Goal: Find specific page/section: Find specific page/section

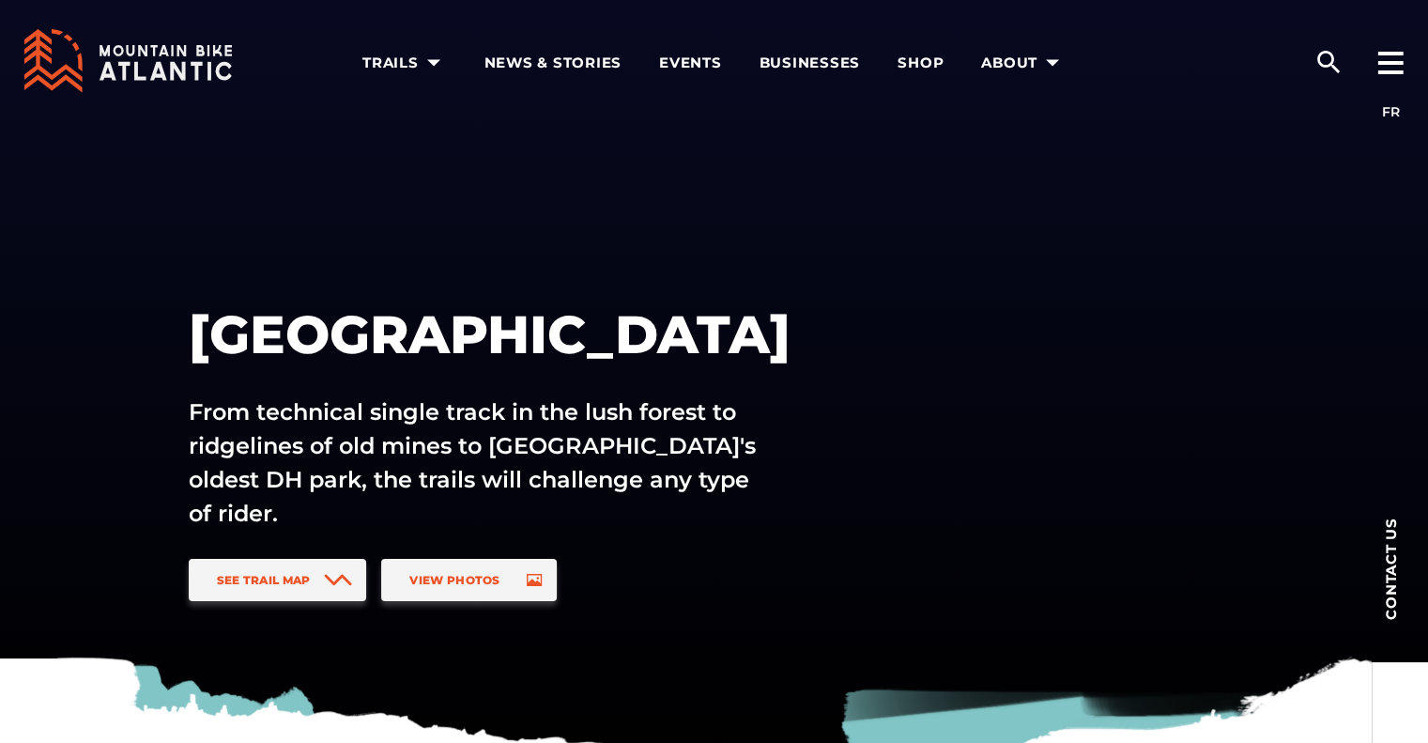
click at [197, 58] on icon at bounding box center [128, 61] width 208 height 64
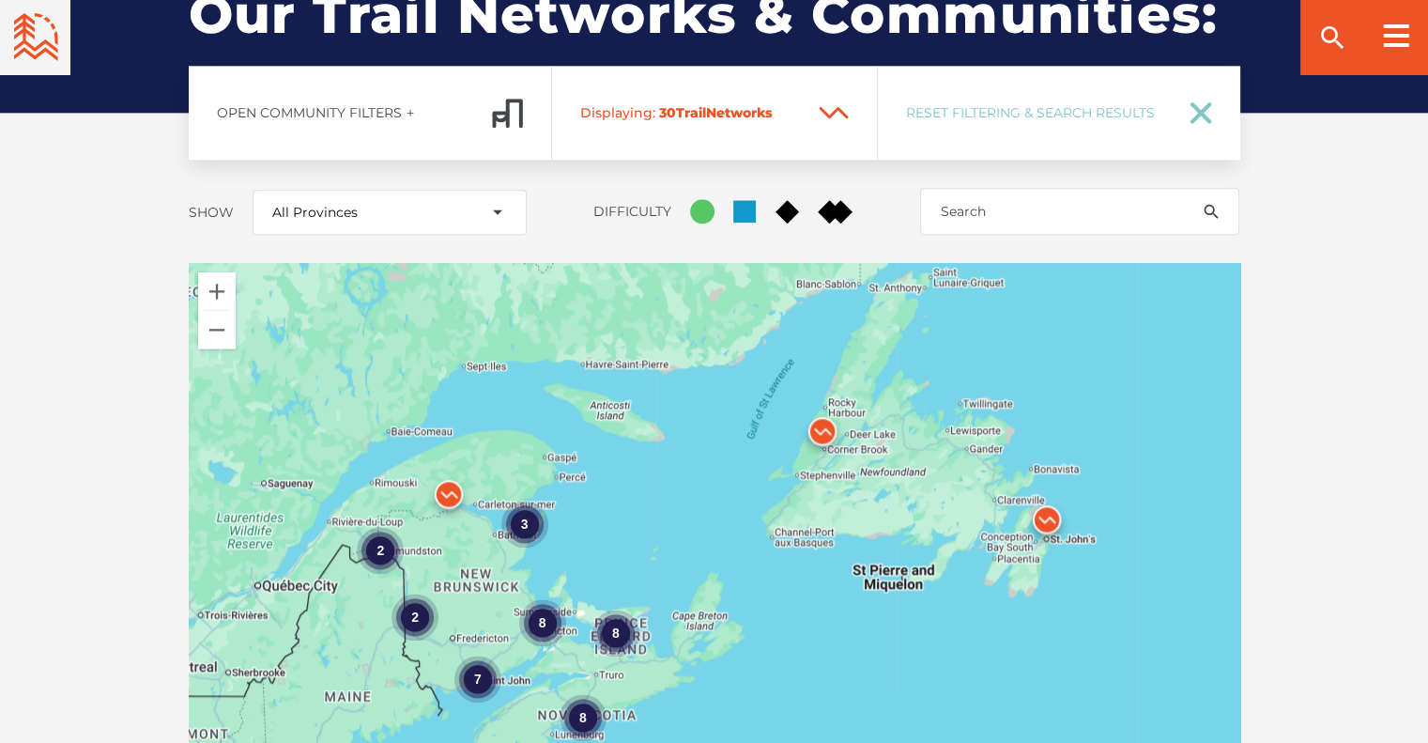
scroll to position [2536, 0]
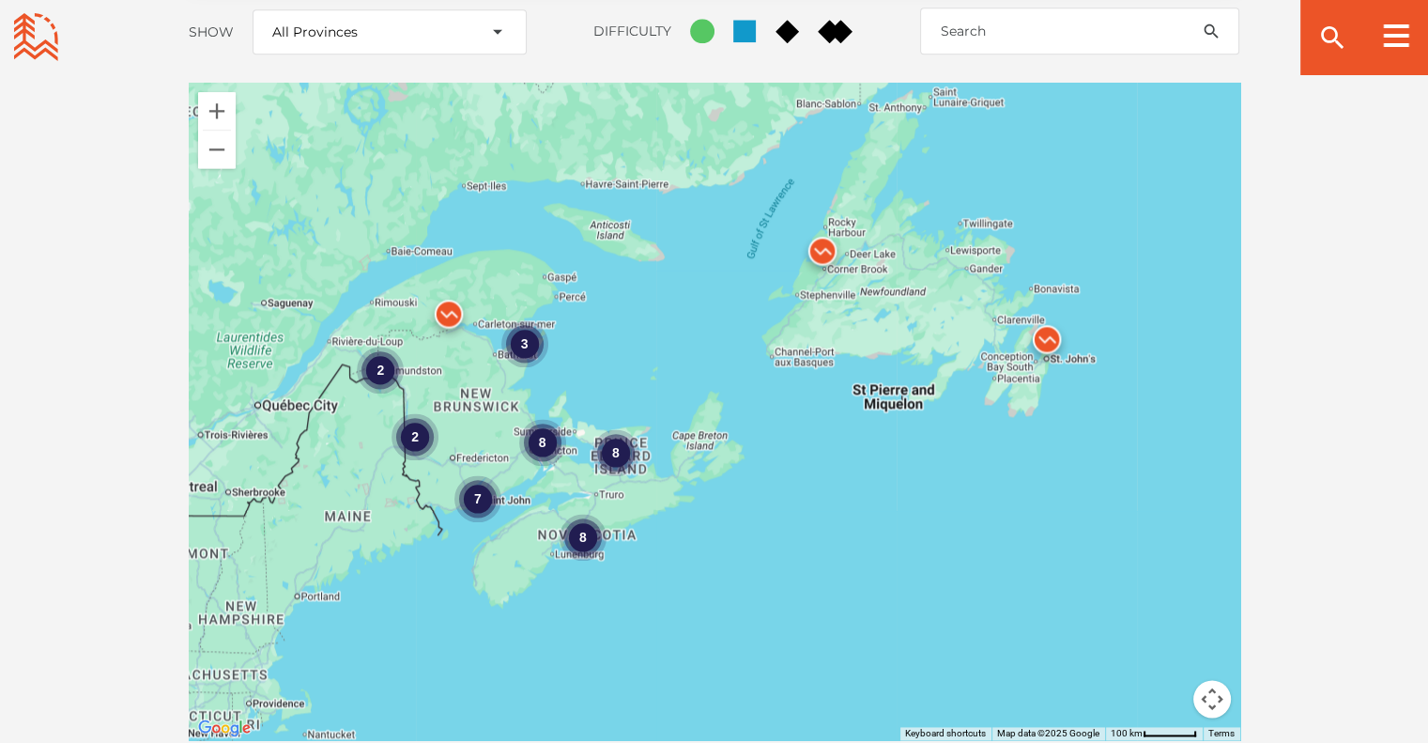
click at [479, 475] on div "7" at bounding box center [477, 498] width 47 height 47
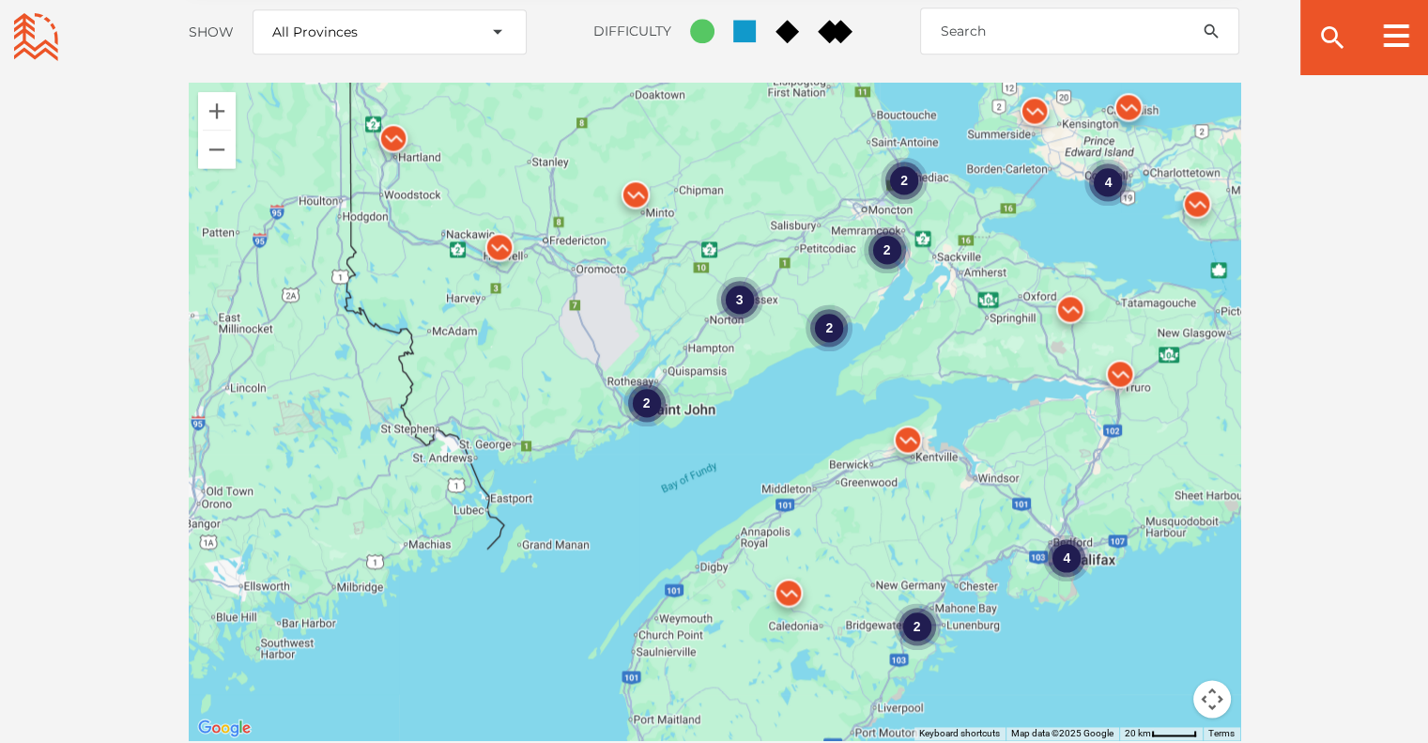
click at [500, 216] on img at bounding box center [499, 251] width 71 height 71
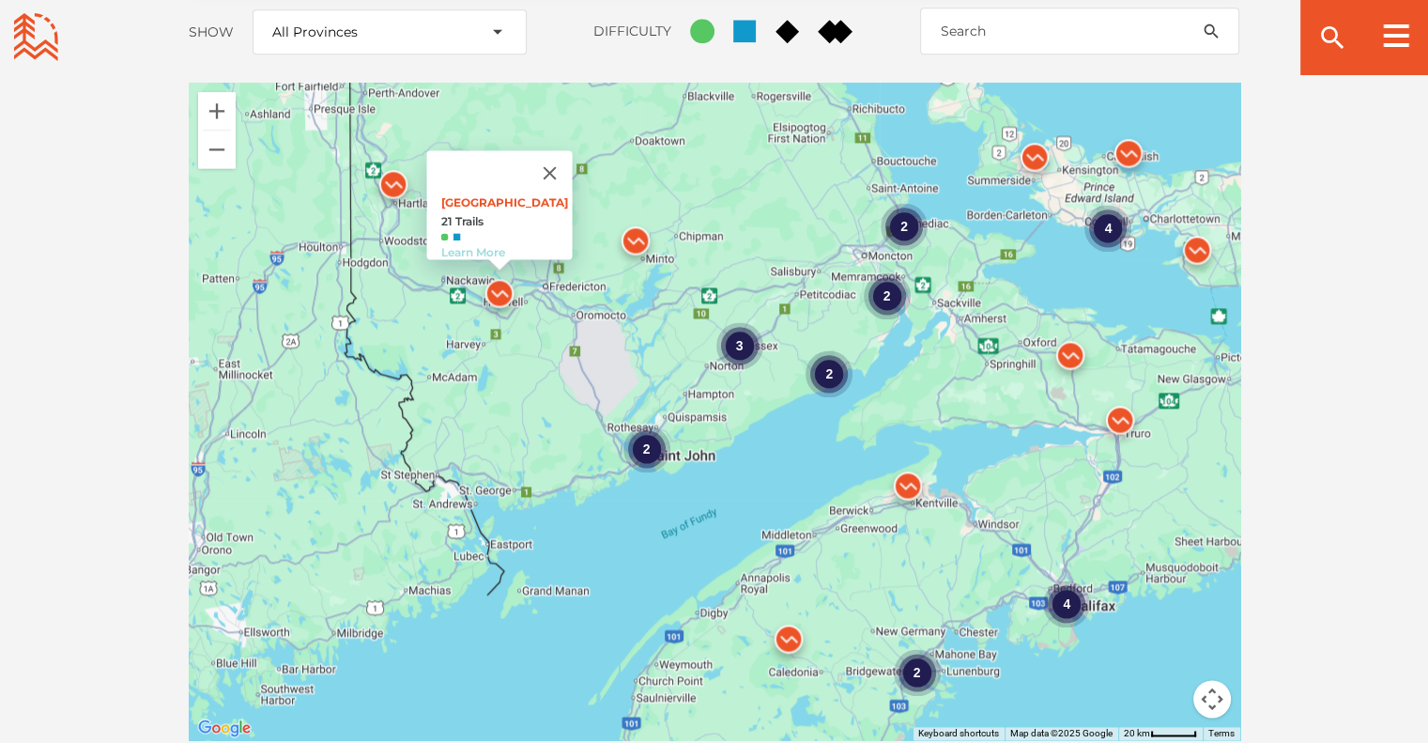
click at [472, 245] on link "Learn More" at bounding box center [472, 252] width 64 height 14
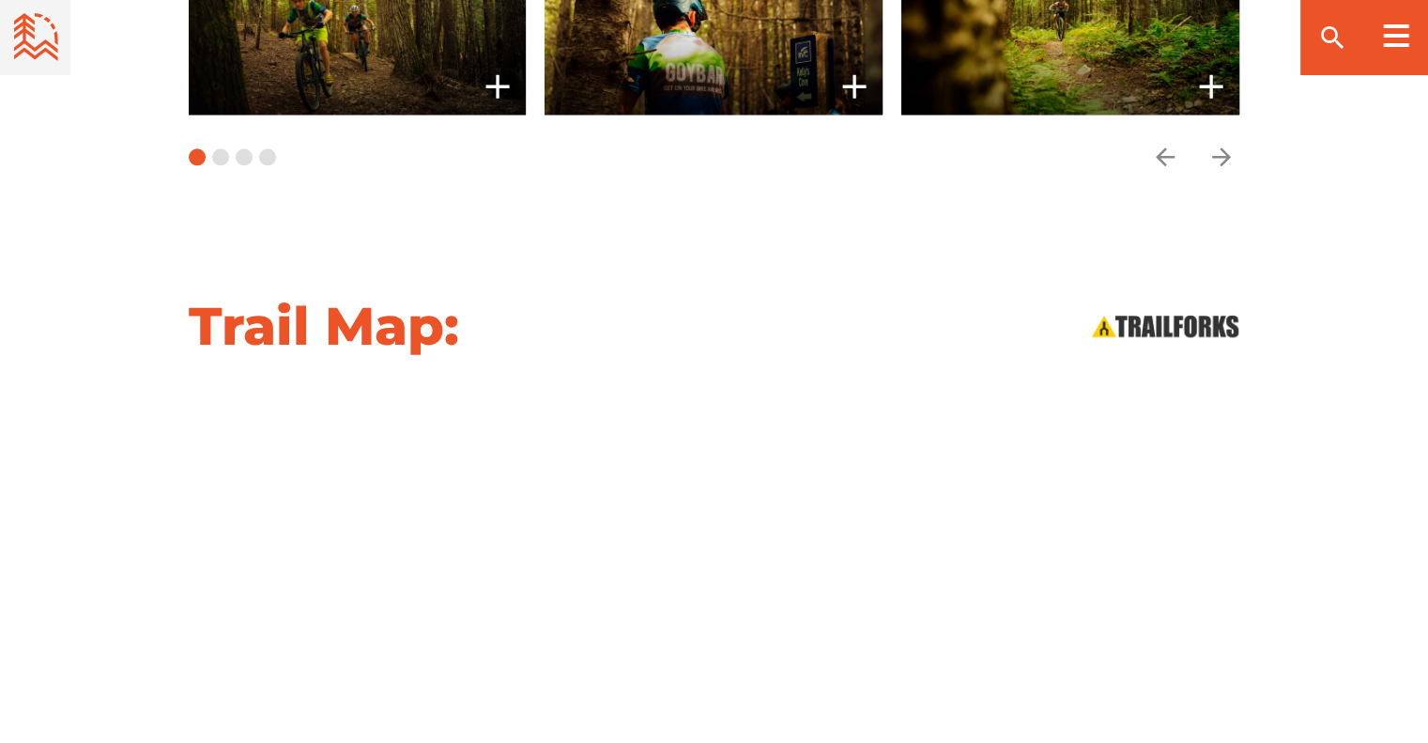
scroll to position [1878, 0]
